Goal: Check status

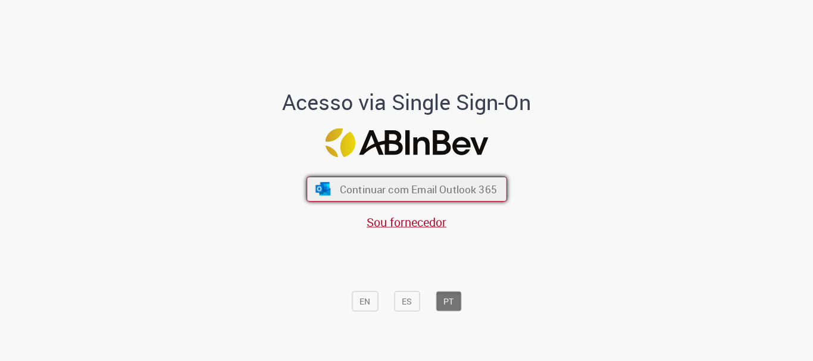
click at [392, 192] on span "Continuar com Email Outlook 365" at bounding box center [417, 190] width 157 height 14
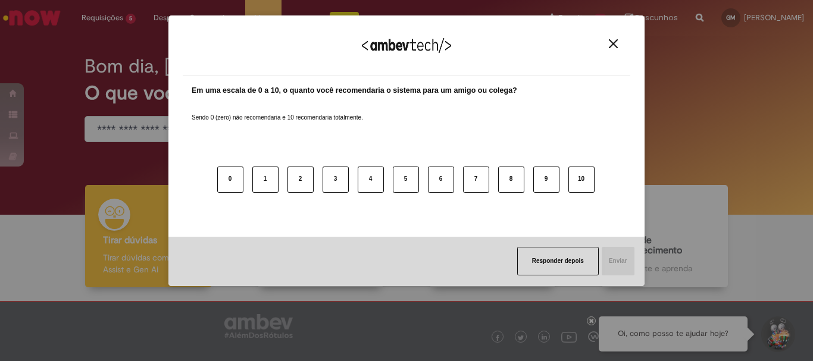
click at [619, 45] on button "Close" at bounding box center [614, 44] width 16 height 10
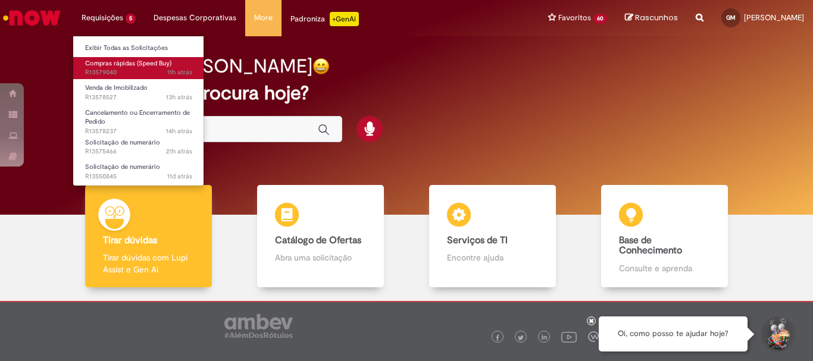
click at [127, 65] on span "Compras rápidas (Speed Buy)" at bounding box center [128, 63] width 86 height 9
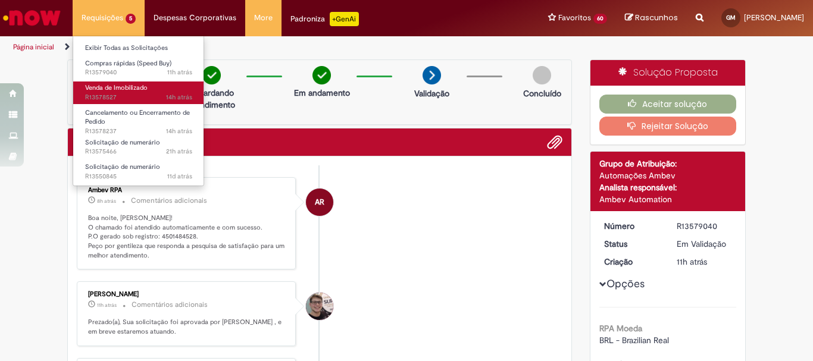
click at [151, 91] on link "Venda de Imobilizado 14h atrás 14 horas atrás R13578527" at bounding box center [138, 93] width 131 height 22
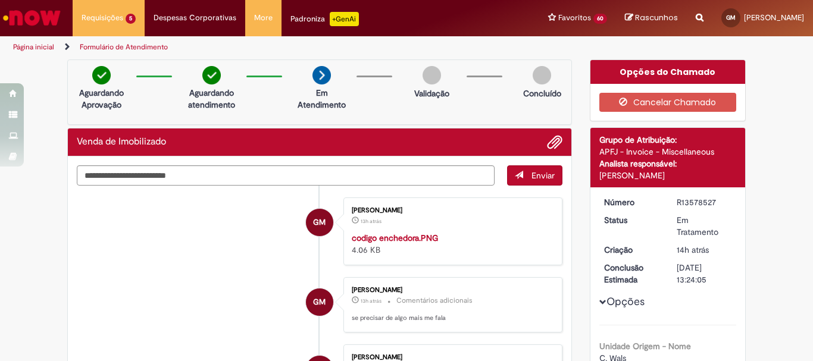
drag, startPoint x: 673, startPoint y: 201, endPoint x: 716, endPoint y: 205, distance: 43.7
click at [716, 205] on div "R13578527" at bounding box center [704, 203] width 55 height 12
copy div "R13578527"
click at [550, 142] on span "Adicionar anexos" at bounding box center [555, 143] width 14 height 14
